Goal: Information Seeking & Learning: Learn about a topic

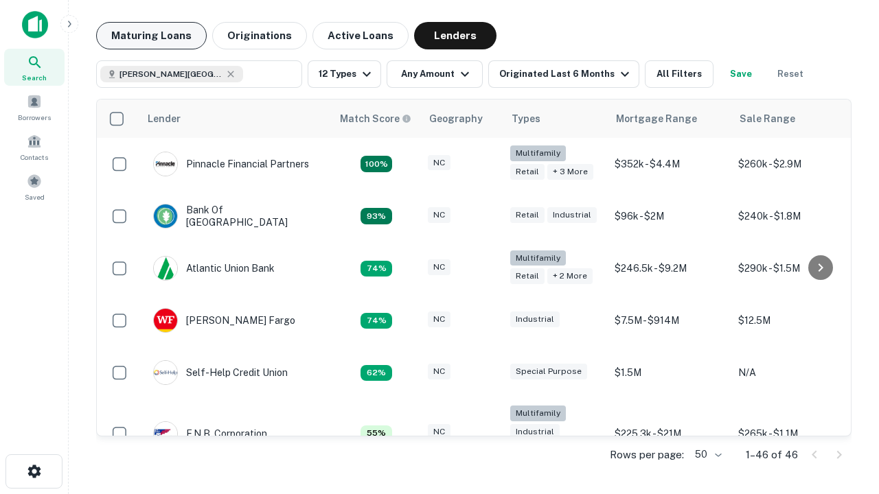
click at [149, 36] on button "Maturing Loans" at bounding box center [151, 35] width 111 height 27
